Goal: Transaction & Acquisition: Purchase product/service

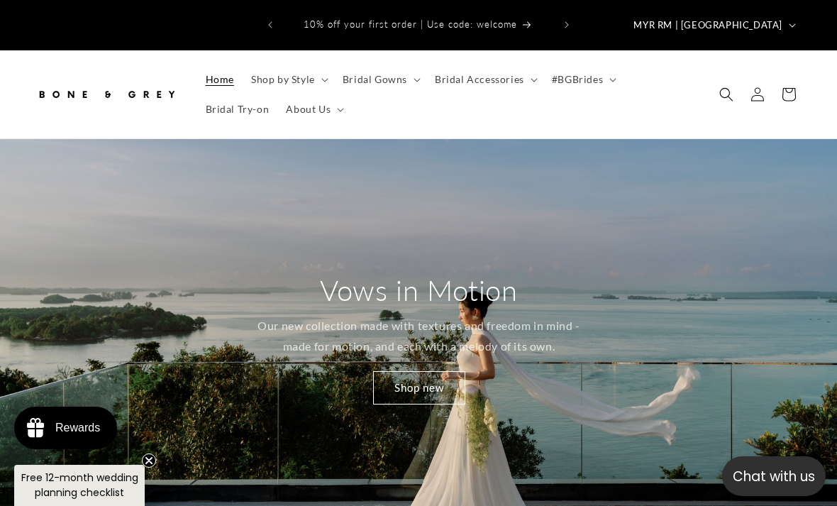
click at [645, 362] on div "Vows in Motion Our new collection made with textures and freedom in mind - made…" at bounding box center [418, 337] width 837 height 397
click at [382, 73] on span "Bridal Gowns" at bounding box center [375, 79] width 65 height 13
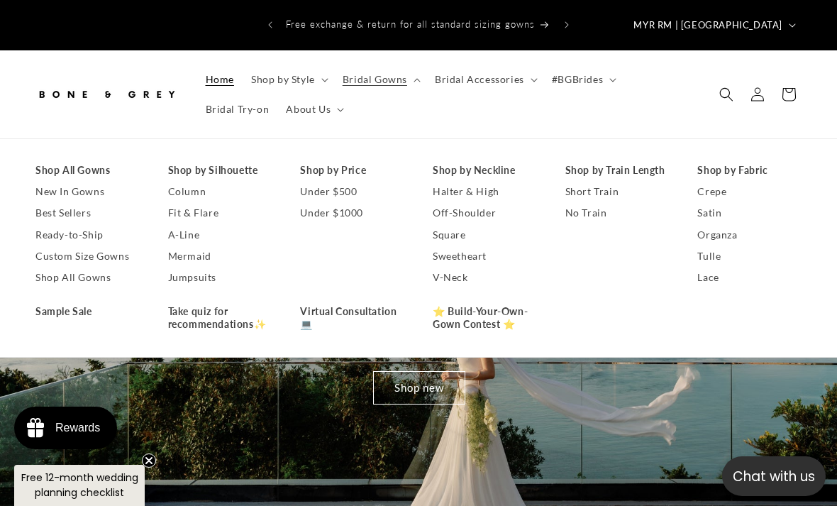
click at [490, 181] on link "Halter & High" at bounding box center [485, 191] width 104 height 21
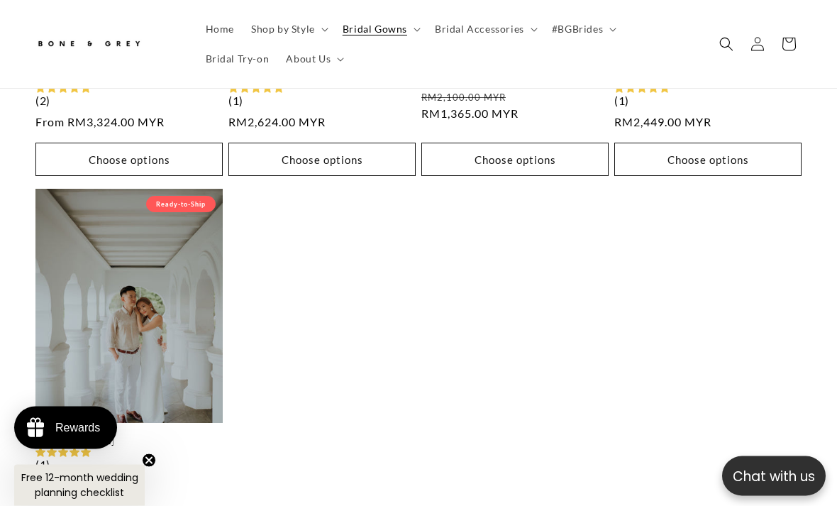
scroll to position [1690, 0]
click at [155, 435] on link "Anna" at bounding box center [128, 441] width 187 height 12
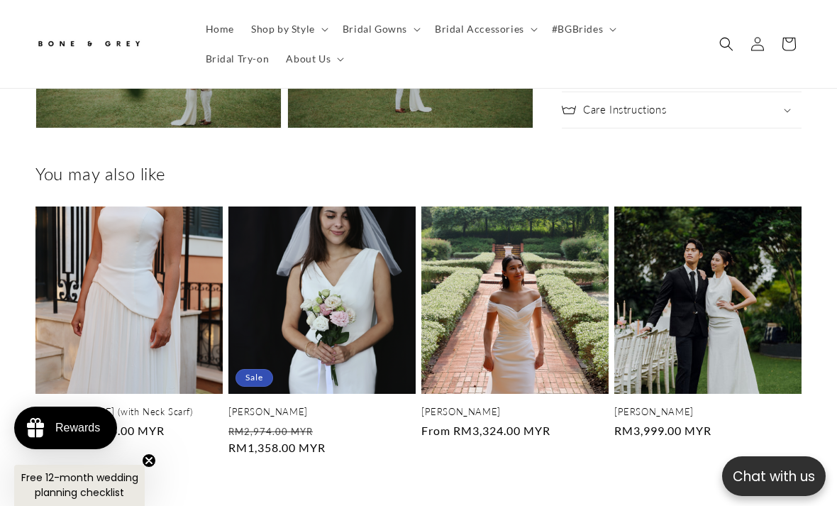
scroll to position [0, 271]
click at [543, 406] on link "[PERSON_NAME]" at bounding box center [514, 412] width 187 height 12
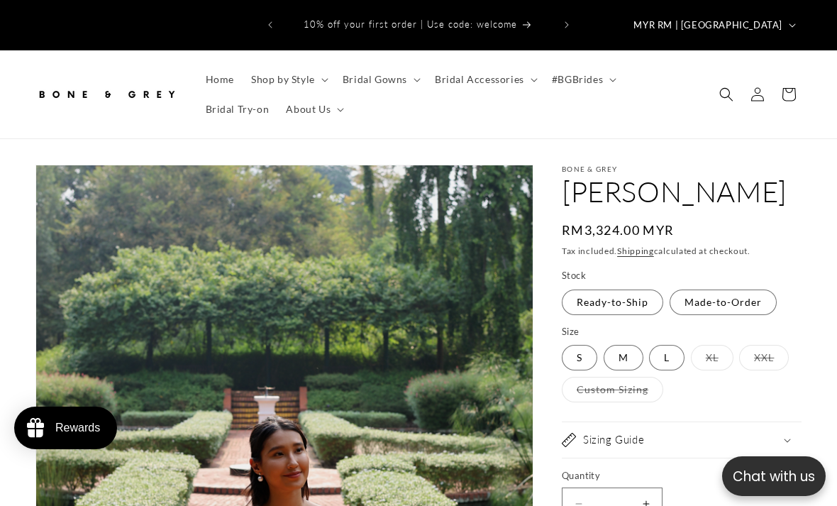
select select "**********"
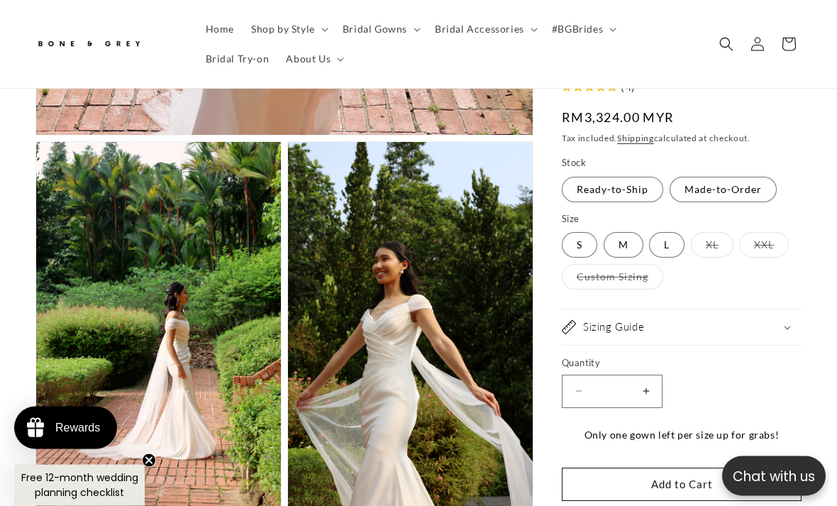
scroll to position [790, 0]
click at [641, 282] on label "Custom Sizing Variant sold out or unavailable" at bounding box center [612, 278] width 101 height 26
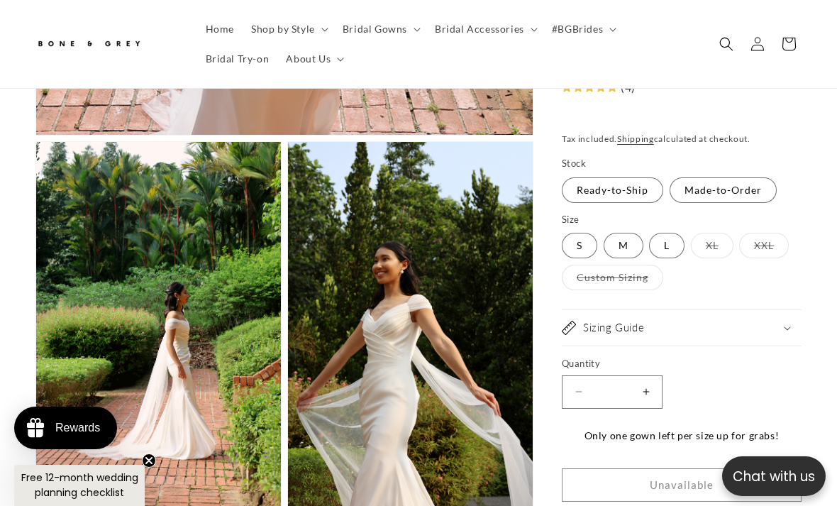
click at [644, 277] on label "Custom Sizing Variant sold out or unavailable" at bounding box center [612, 278] width 101 height 26
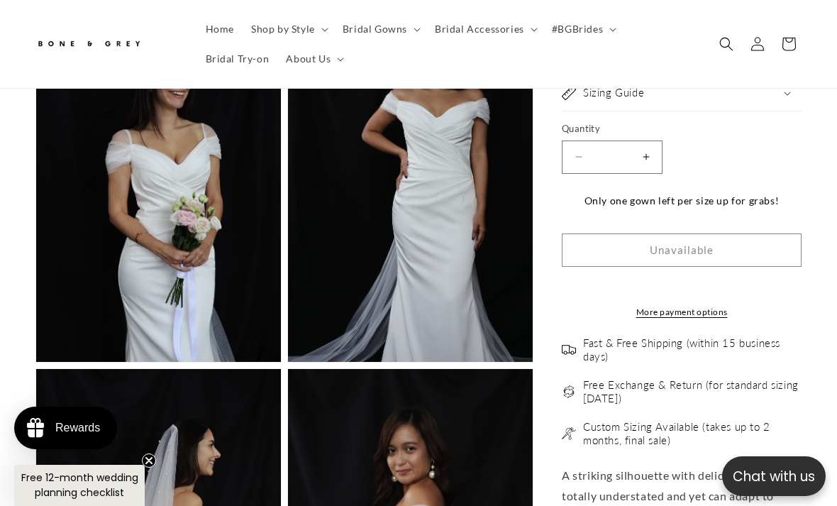
scroll to position [2004, 0]
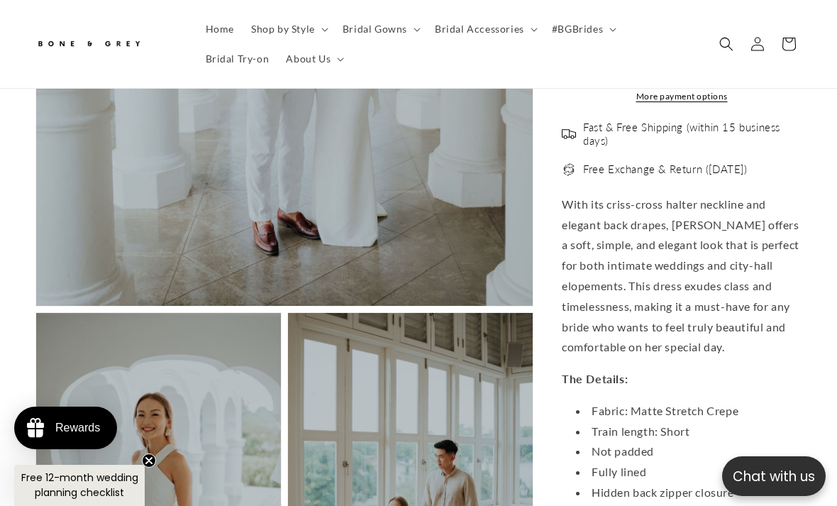
scroll to position [0, 271]
click at [365, 31] on span "Bridal Gowns" at bounding box center [375, 29] width 65 height 13
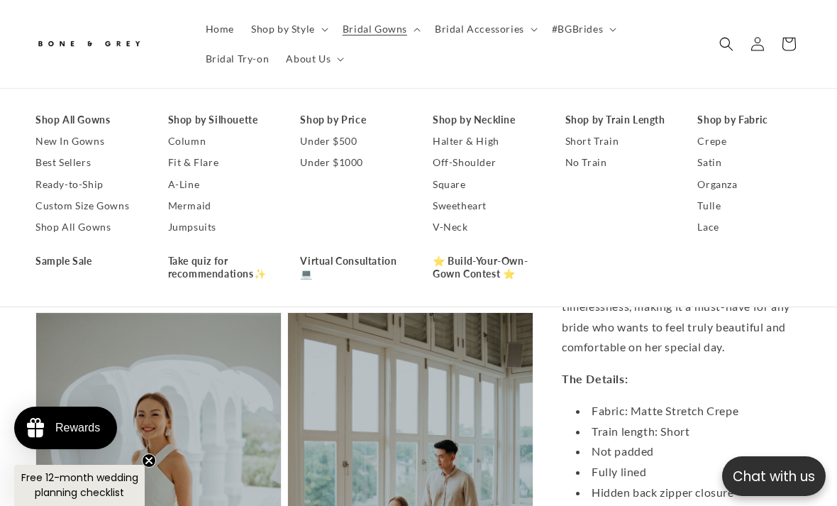
click at [480, 165] on link "Off-Shoulder" at bounding box center [485, 163] width 104 height 21
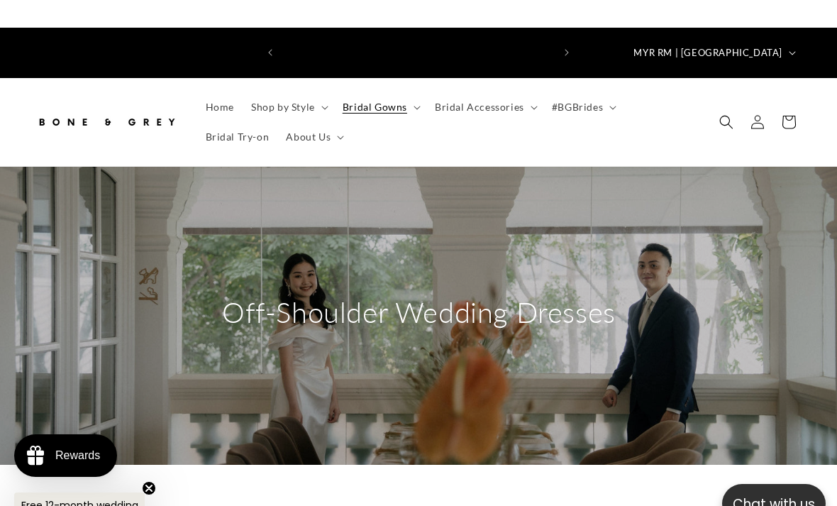
scroll to position [0, 271]
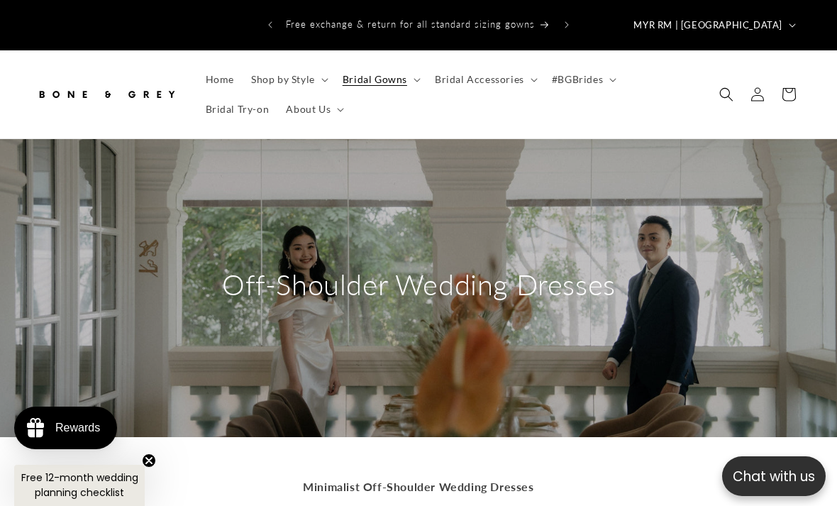
click at [362, 73] on span "Bridal Gowns" at bounding box center [375, 79] width 65 height 13
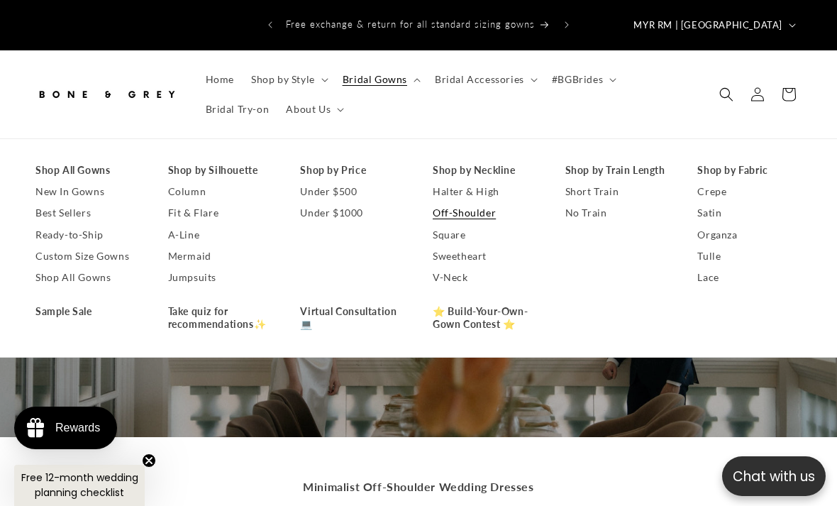
click at [453, 224] on link "Square" at bounding box center [485, 234] width 104 height 21
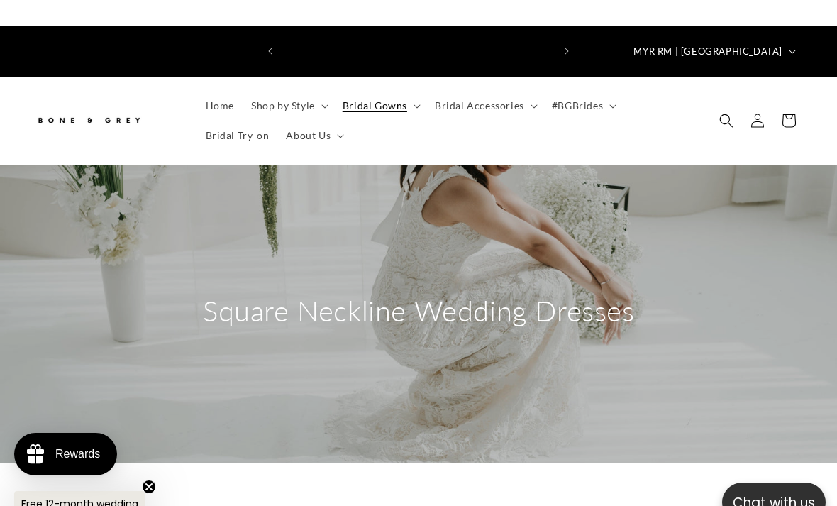
scroll to position [0, 271]
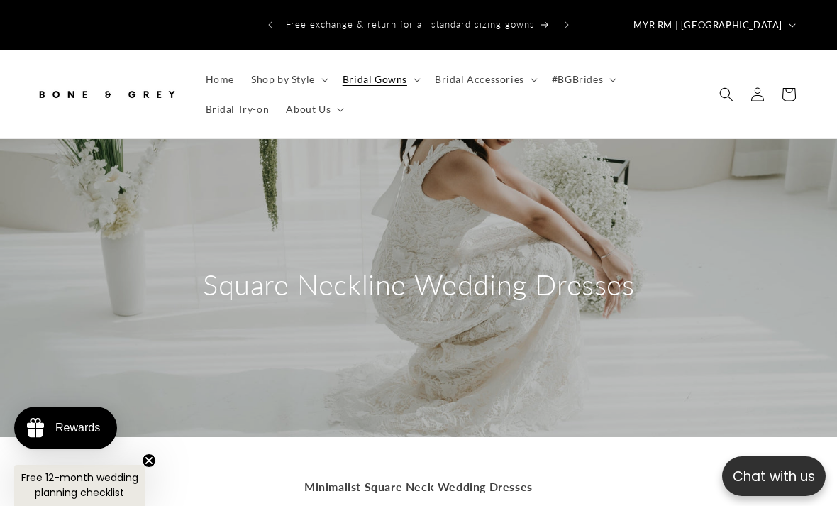
click at [403, 73] on span "Bridal Gowns" at bounding box center [375, 79] width 65 height 13
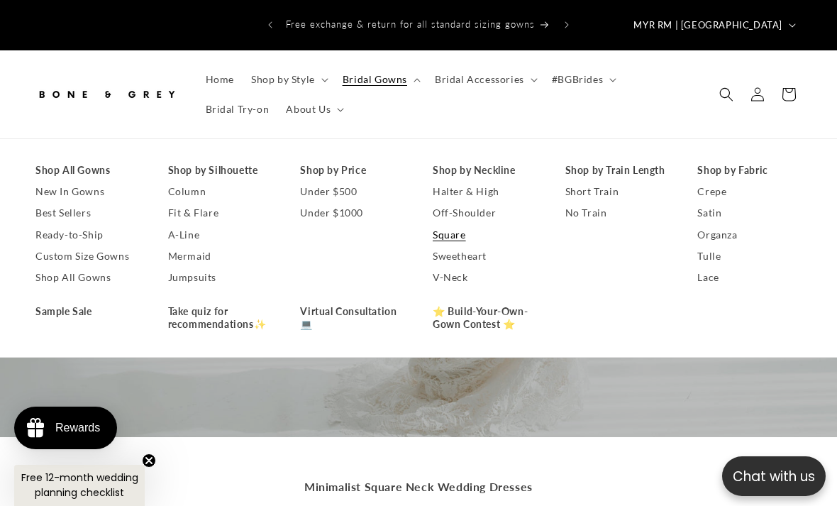
click at [468, 246] on link "Sweetheart" at bounding box center [485, 256] width 104 height 21
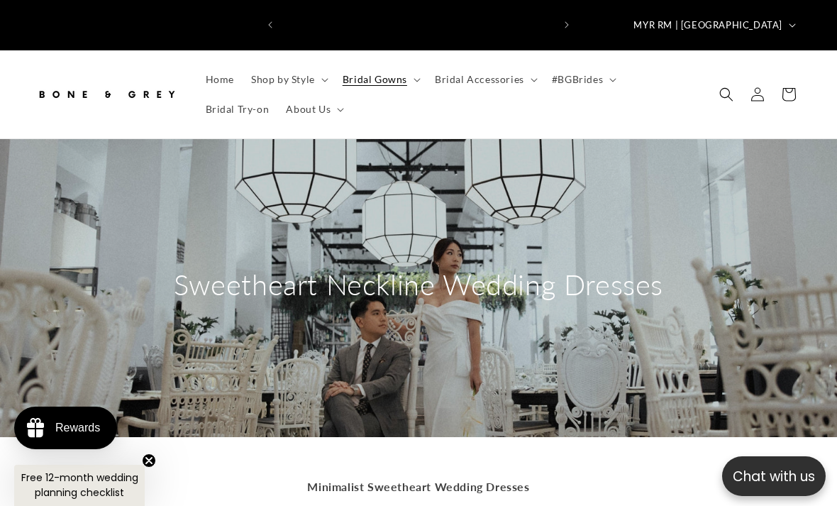
scroll to position [0, 542]
